Goal: Information Seeking & Learning: Learn about a topic

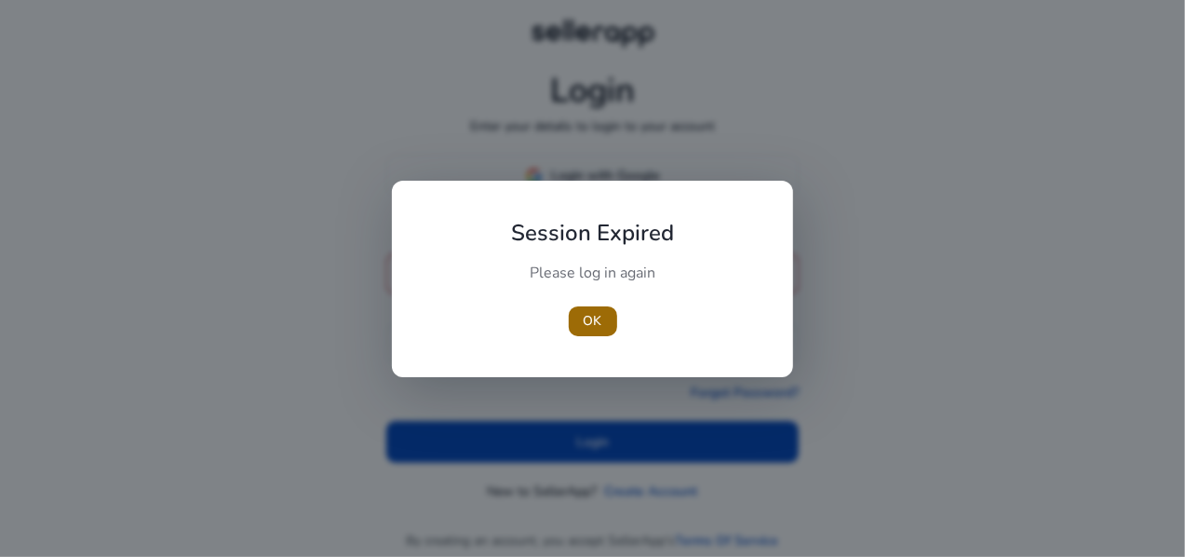
click at [600, 319] on span "OK" at bounding box center [593, 321] width 19 height 20
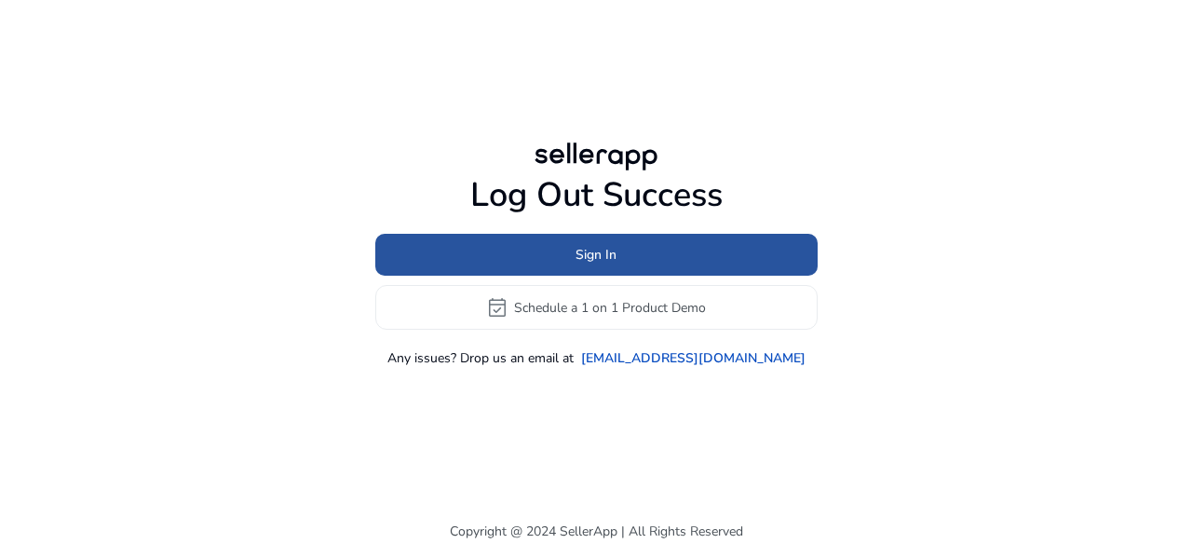
click at [611, 260] on span "Sign In" at bounding box center [596, 255] width 41 height 20
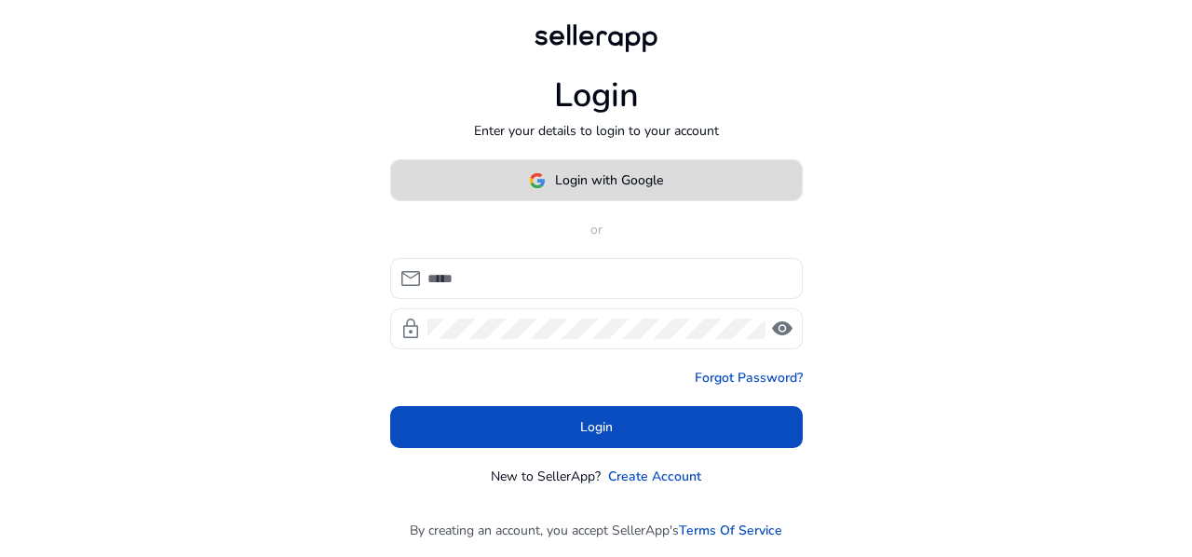
click at [636, 180] on span "Login with Google" at bounding box center [609, 180] width 108 height 20
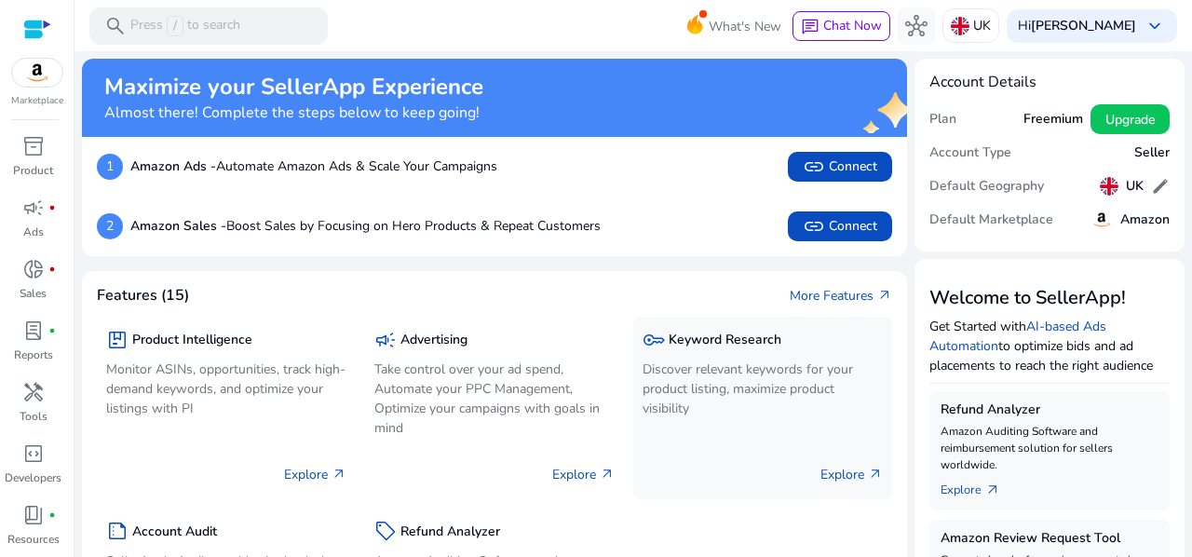
click at [716, 364] on p "Discover relevant keywords for your product listing, maximize product visibility" at bounding box center [763, 388] width 240 height 59
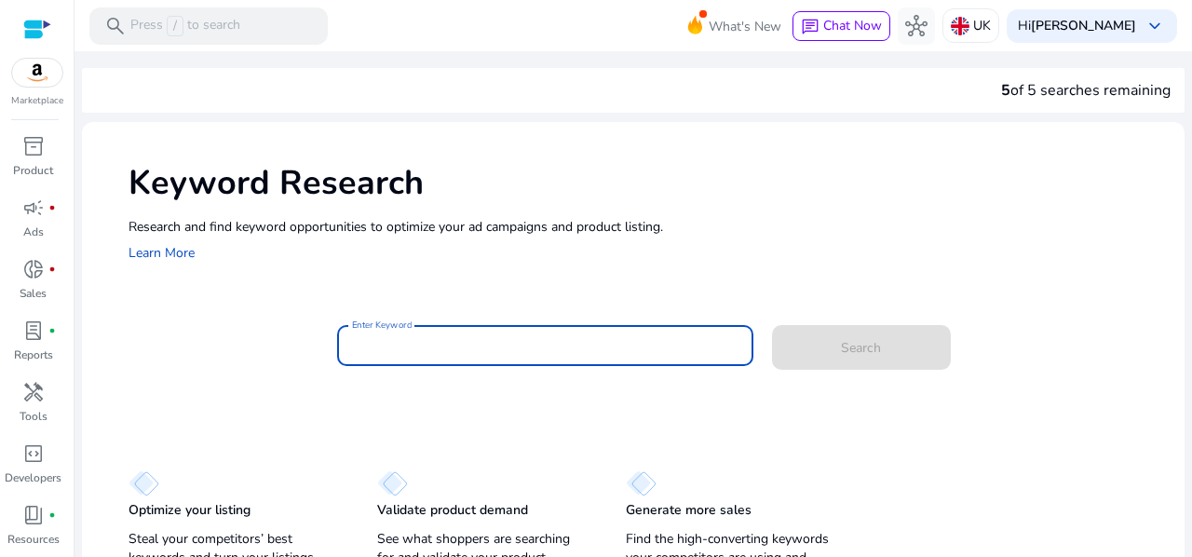
click at [429, 348] on input "Enter Keyword" at bounding box center [545, 345] width 386 height 20
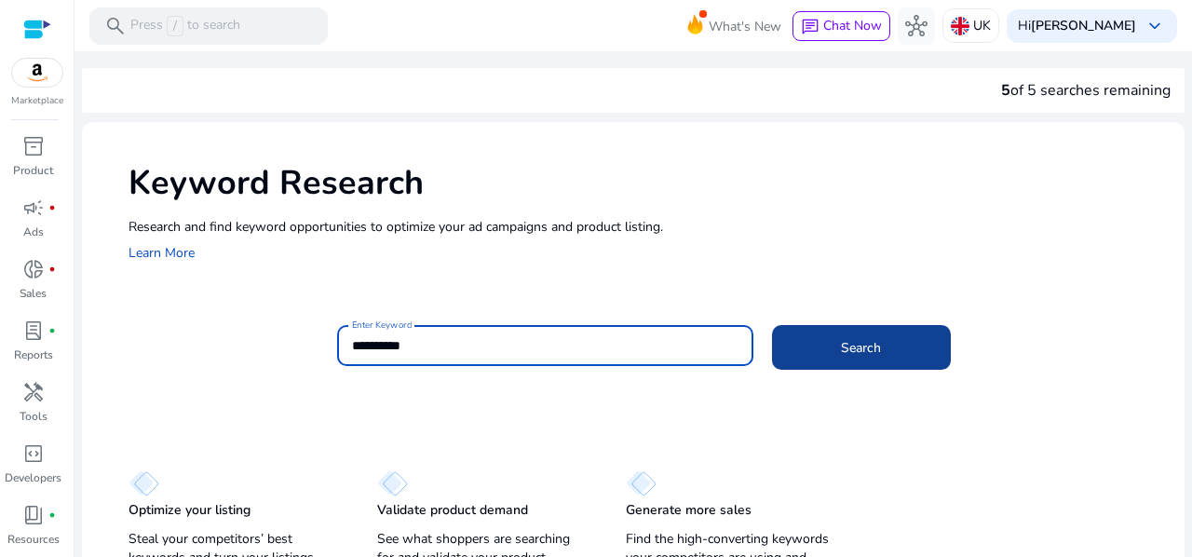
type input "**********"
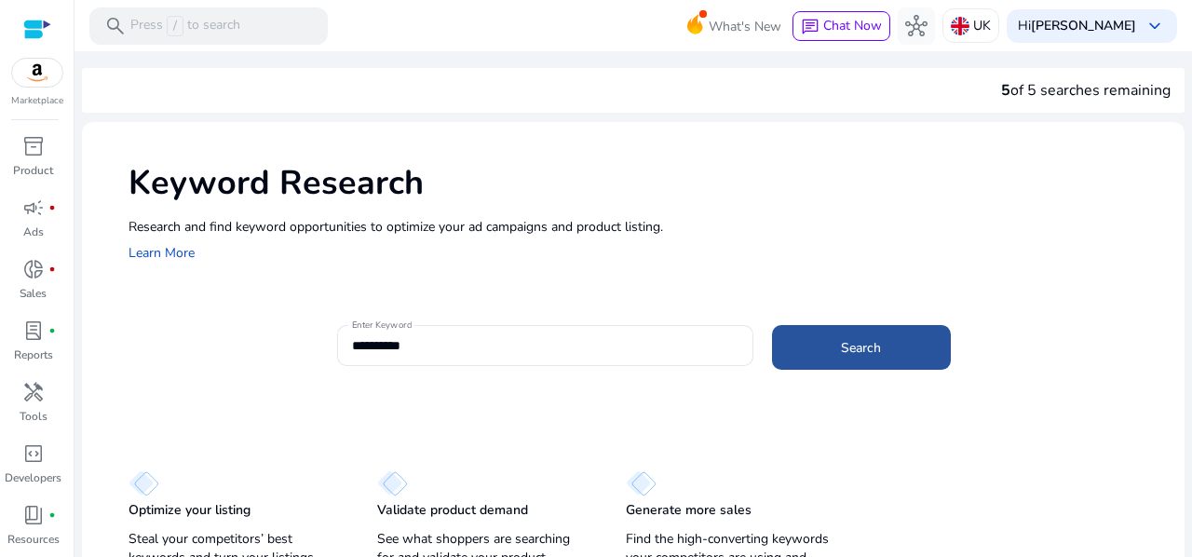
click at [869, 359] on span at bounding box center [861, 347] width 179 height 45
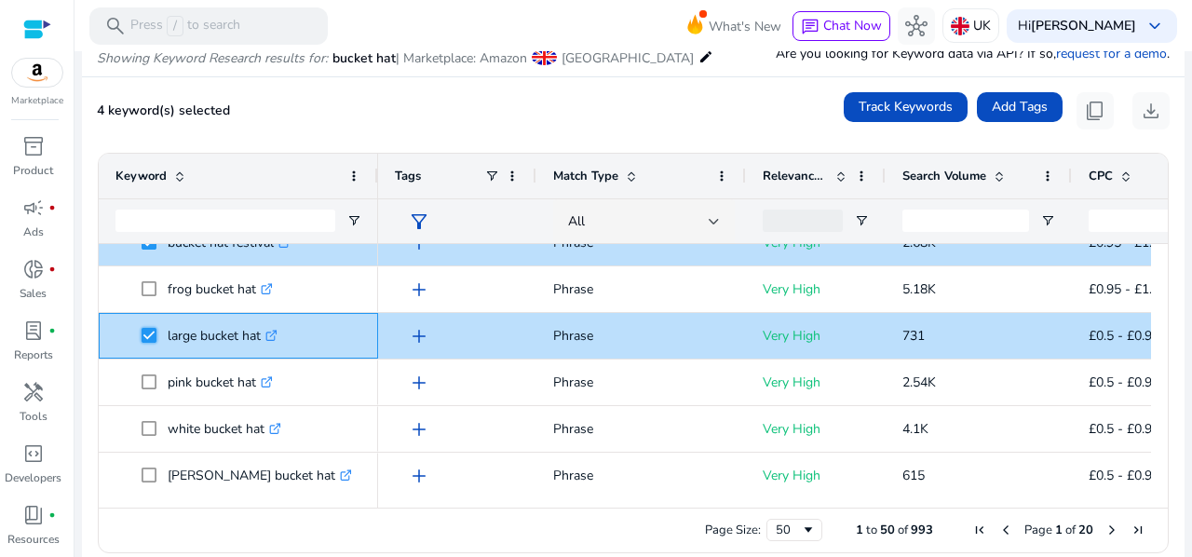
scroll to position [129, 0]
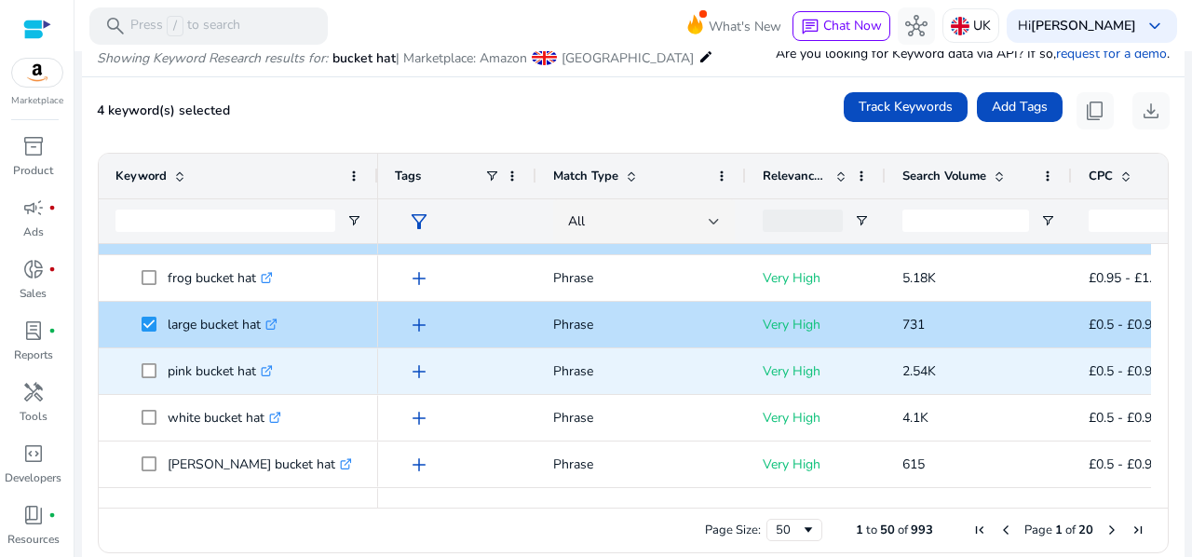
click at [142, 361] on span at bounding box center [155, 371] width 26 height 38
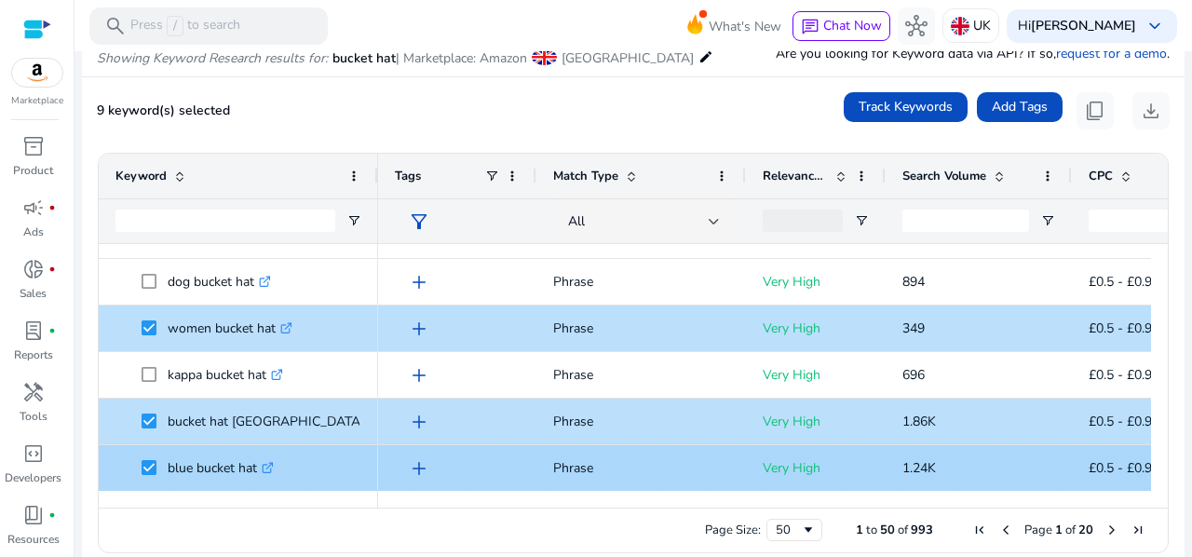
scroll to position [451, 0]
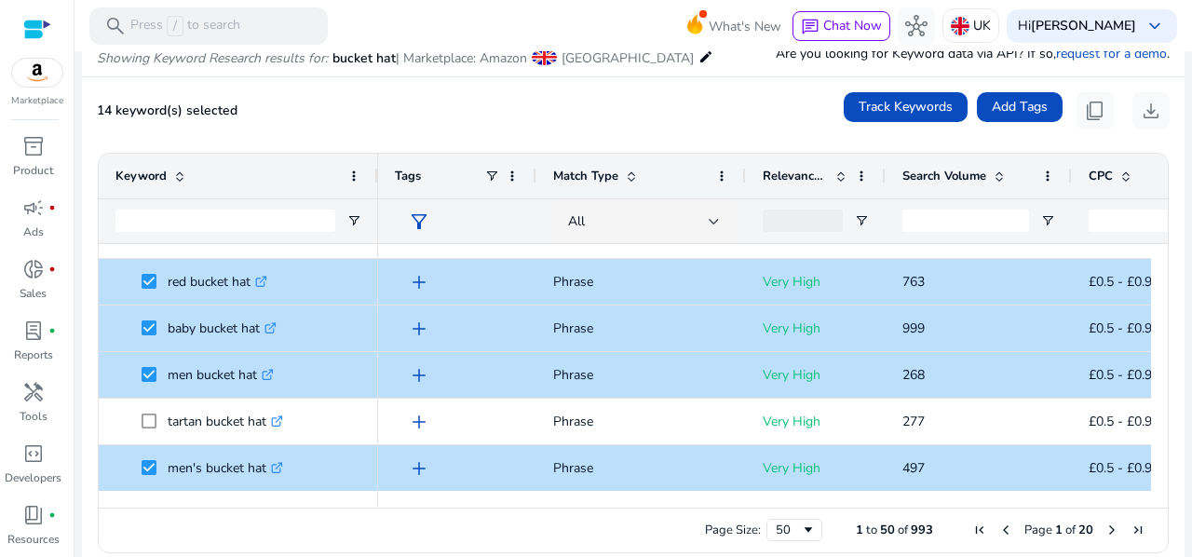
scroll to position [0, 0]
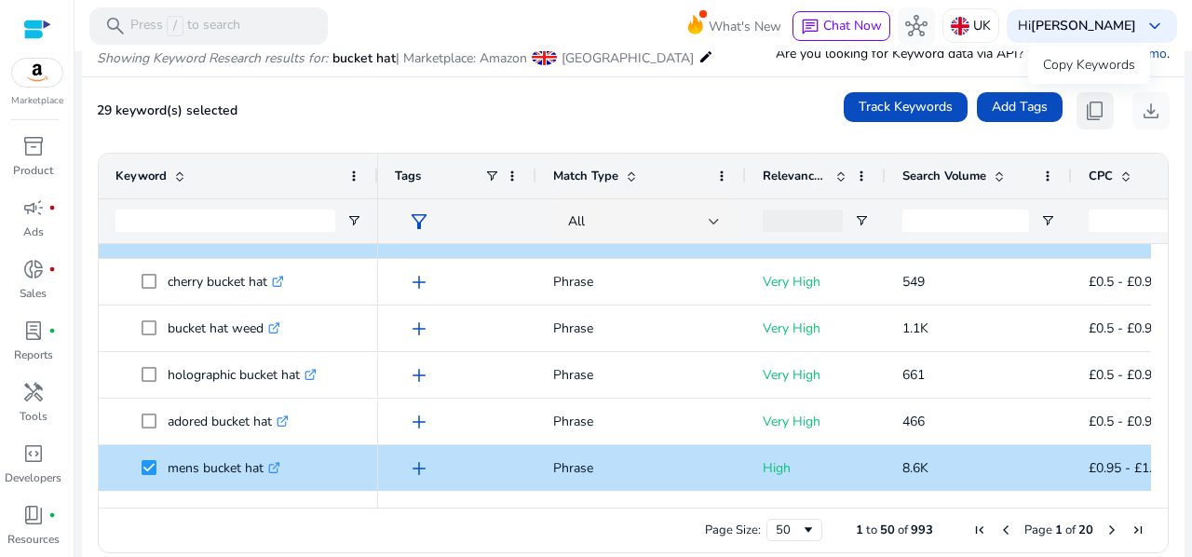
click at [1089, 106] on span "content_copy" at bounding box center [1095, 111] width 22 height 22
click at [1108, 528] on span "Next Page" at bounding box center [1111, 529] width 15 height 15
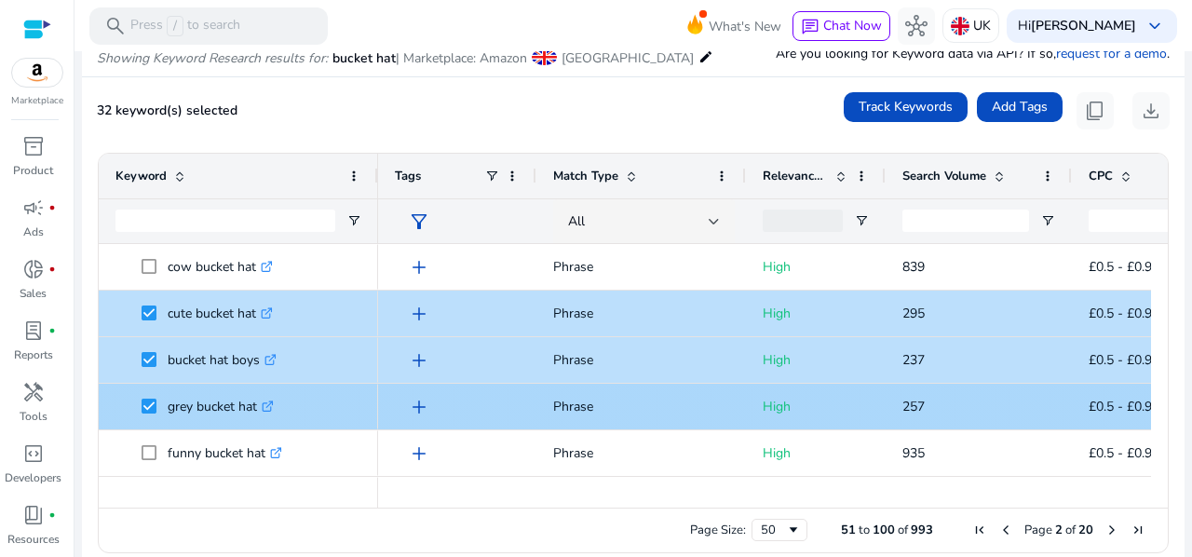
scroll to position [32, 0]
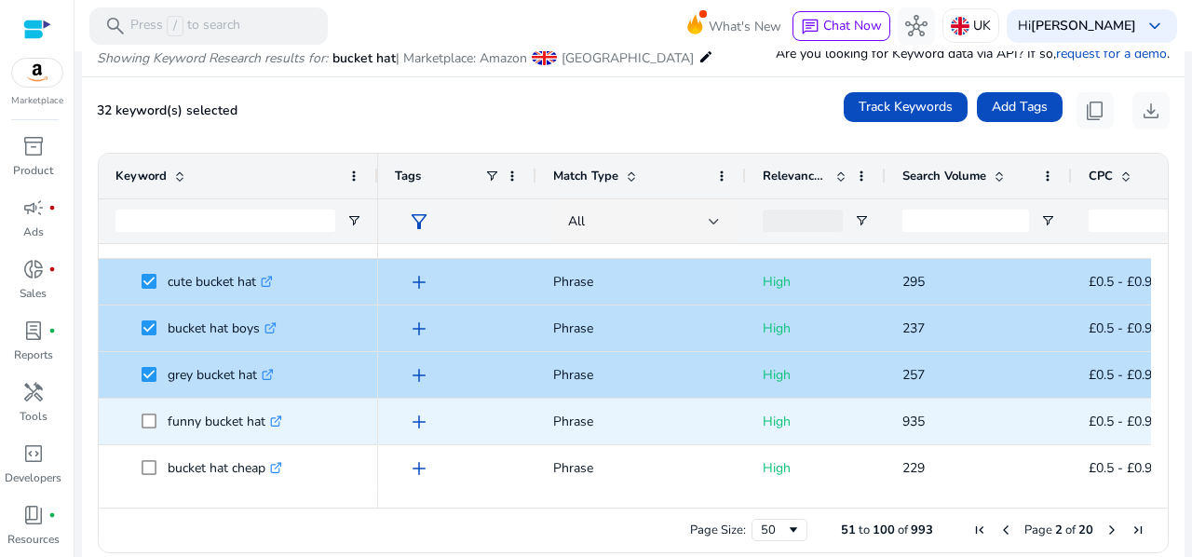
click at [146, 405] on span at bounding box center [155, 421] width 26 height 38
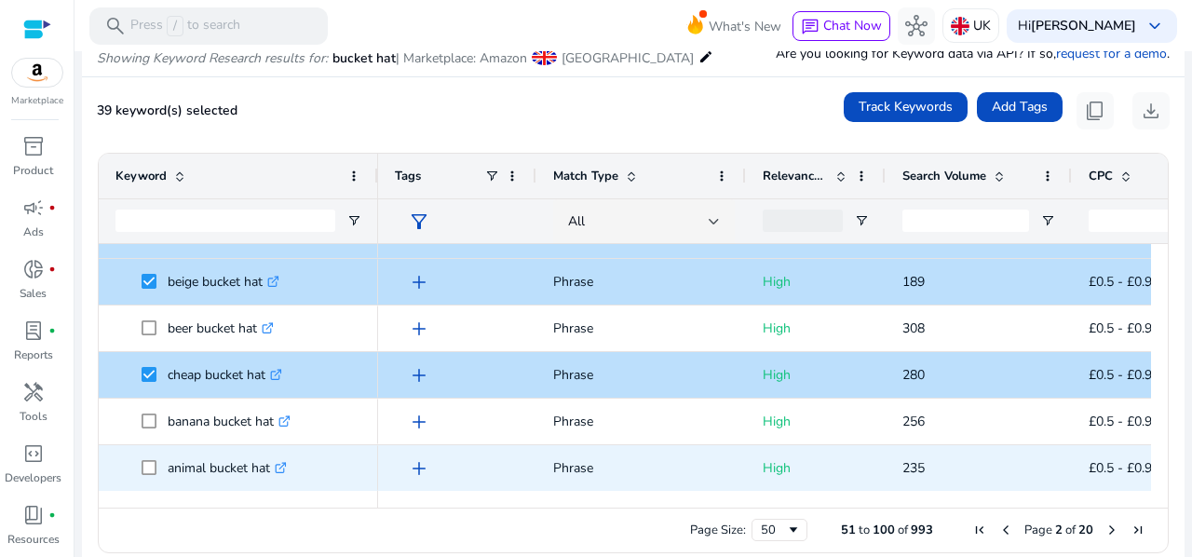
scroll to position [637, 0]
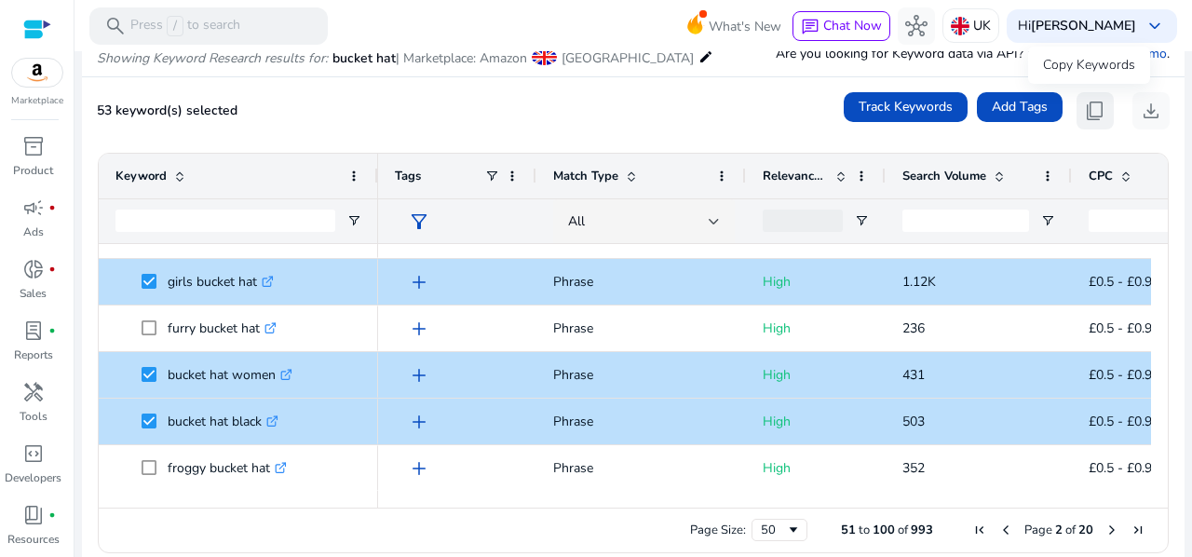
click at [1088, 105] on span "content_copy" at bounding box center [1095, 111] width 22 height 22
